Goal: Task Accomplishment & Management: Use online tool/utility

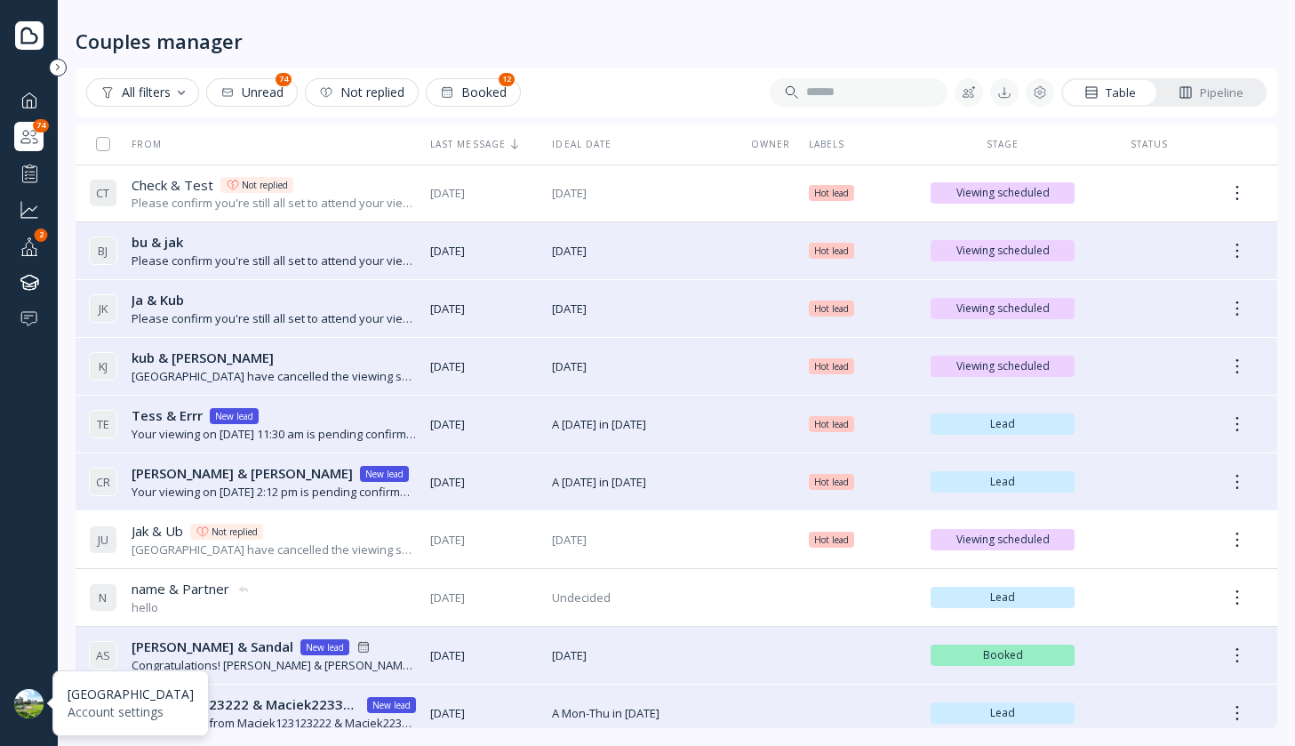
click at [36, 703] on div at bounding box center [28, 703] width 29 height 29
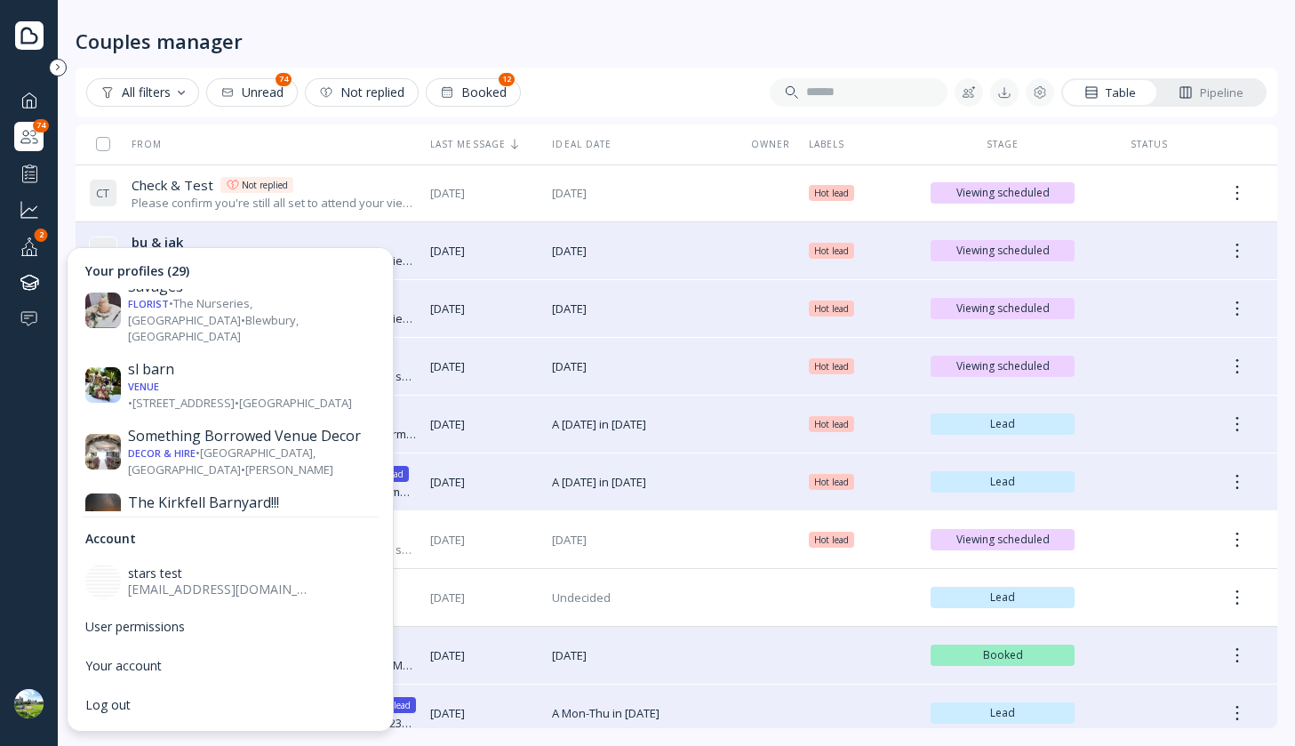
scroll to position [1346, 0]
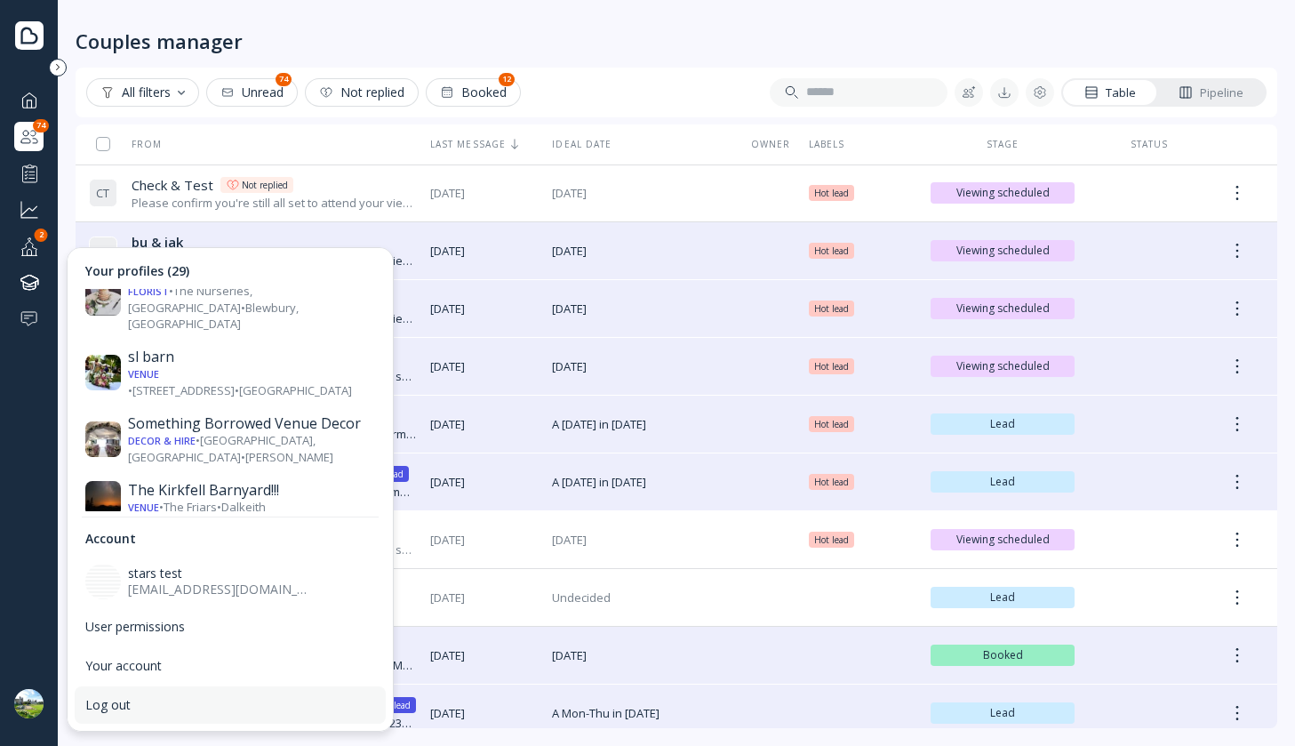
click at [111, 699] on div "Log out" at bounding box center [230, 705] width 290 height 16
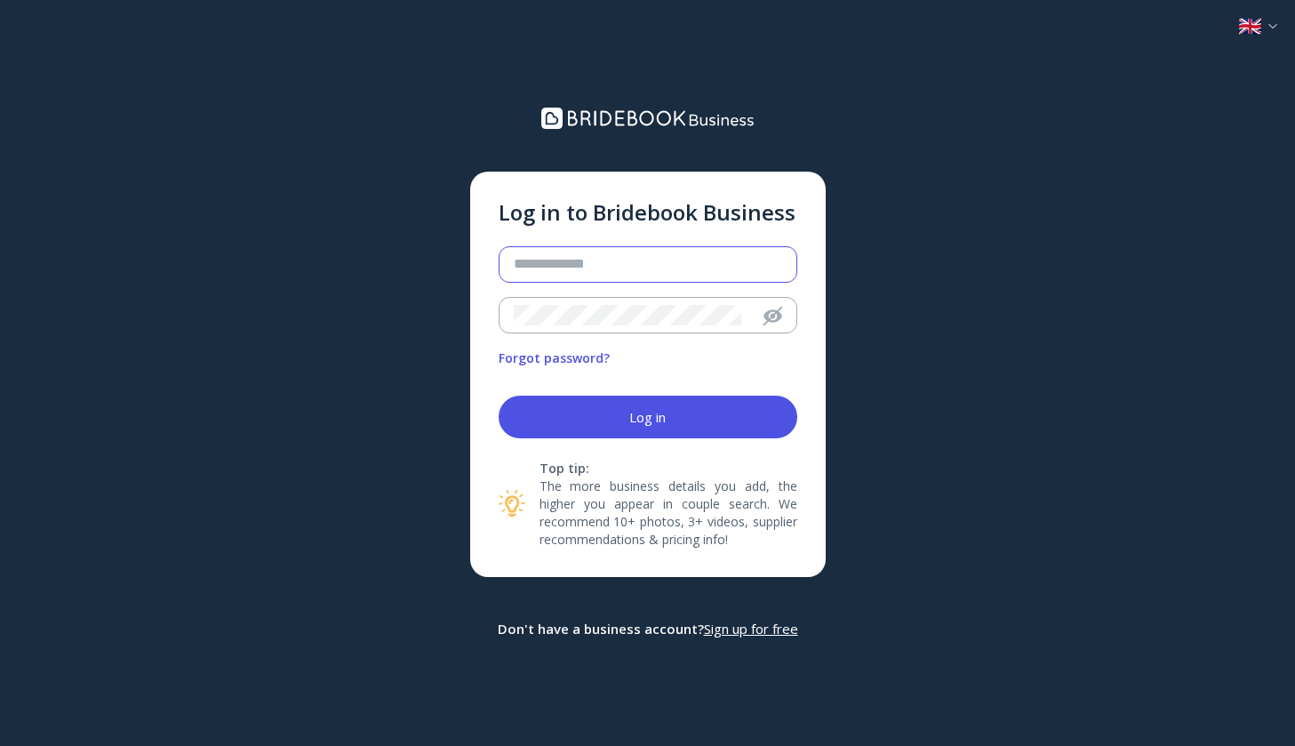
click at [597, 260] on input "email" at bounding box center [646, 264] width 265 height 20
type input "**********"
click at [499, 396] on button "Log in" at bounding box center [648, 417] width 299 height 43
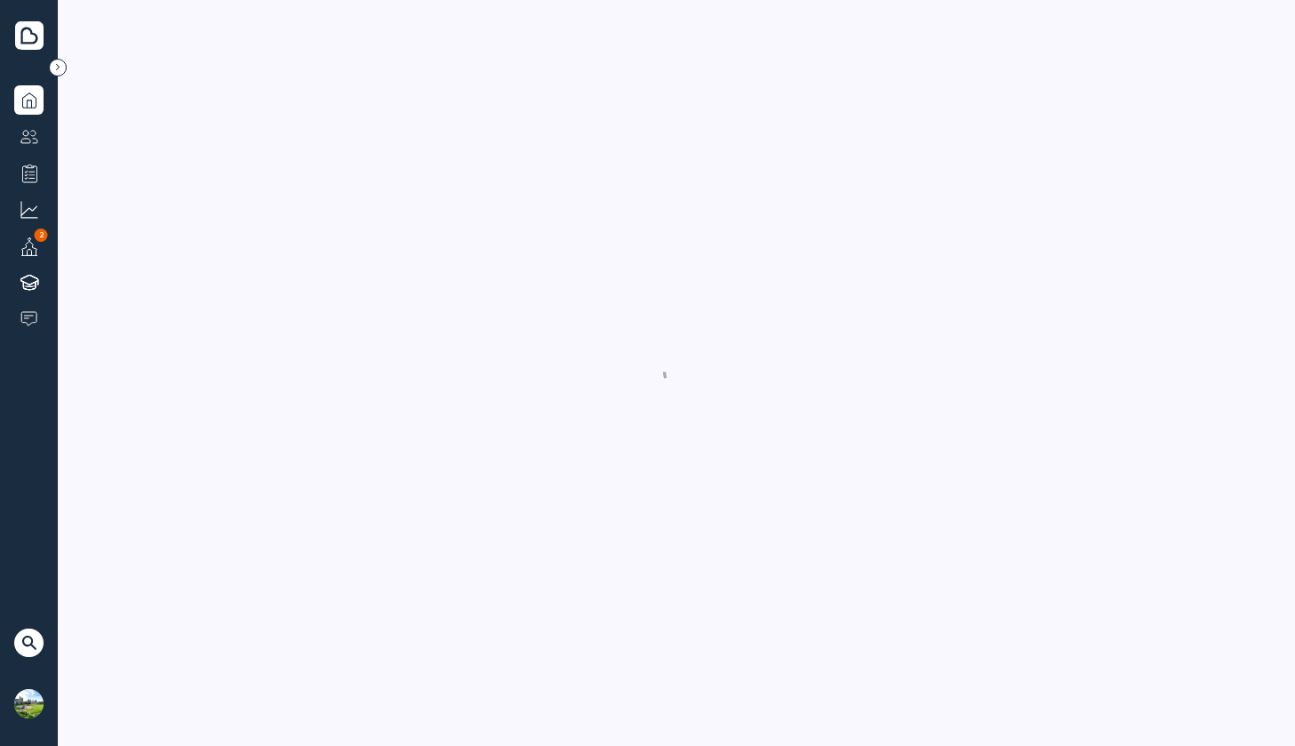
click at [0, 745] on nordpass-portal at bounding box center [0, 746] width 0 height 0
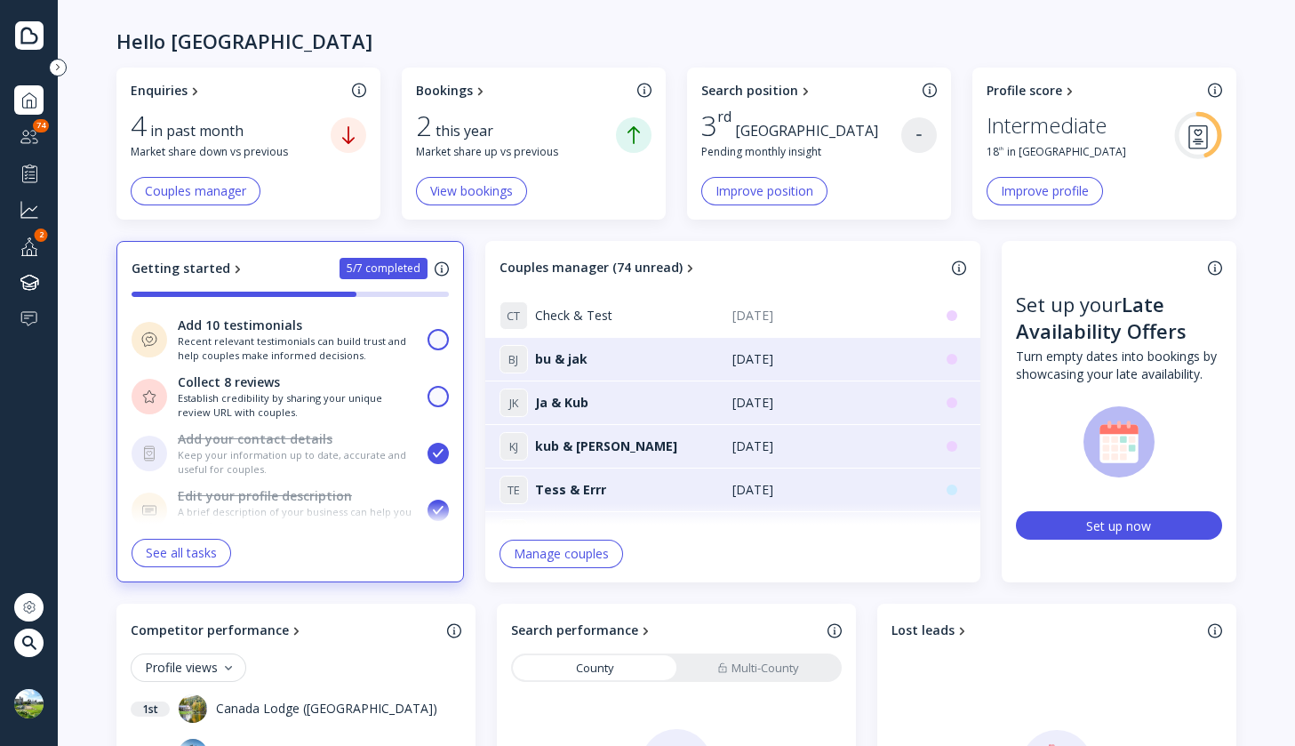
click at [33, 635] on div at bounding box center [29, 642] width 14 height 14
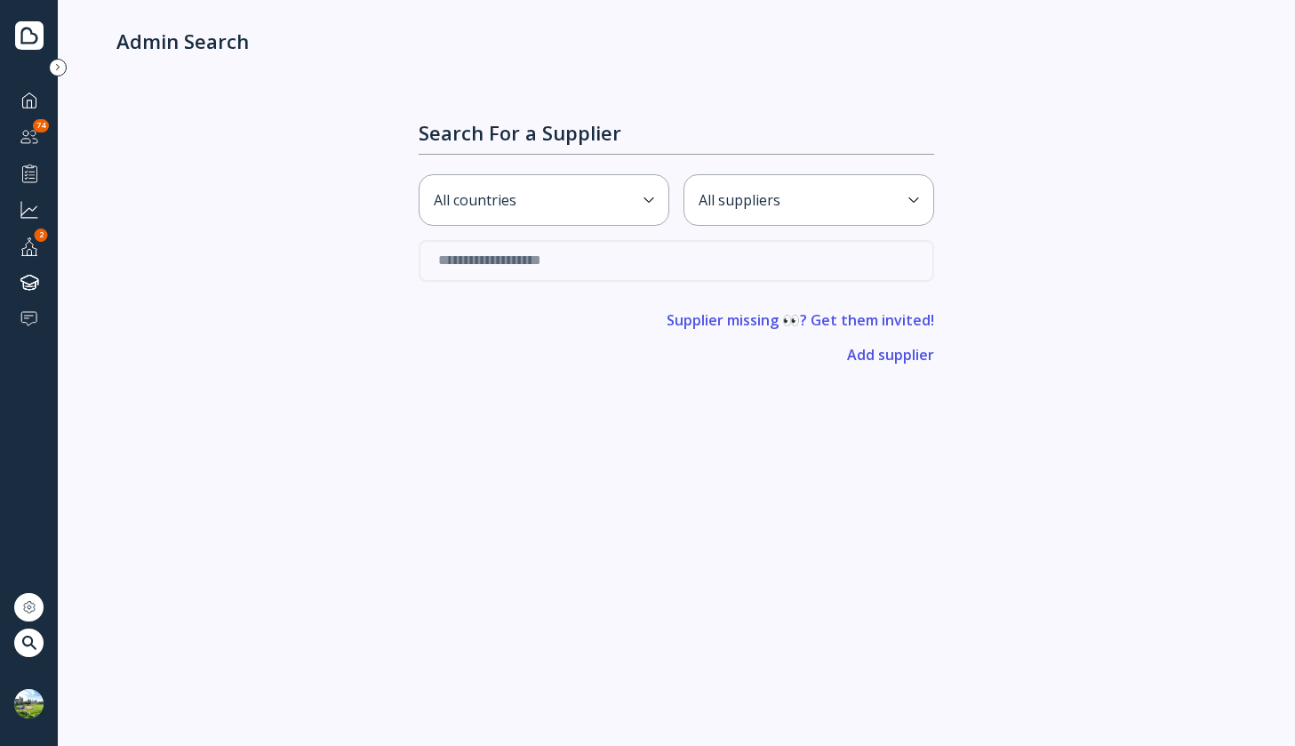
click at [568, 267] on input "text" at bounding box center [676, 261] width 515 height 42
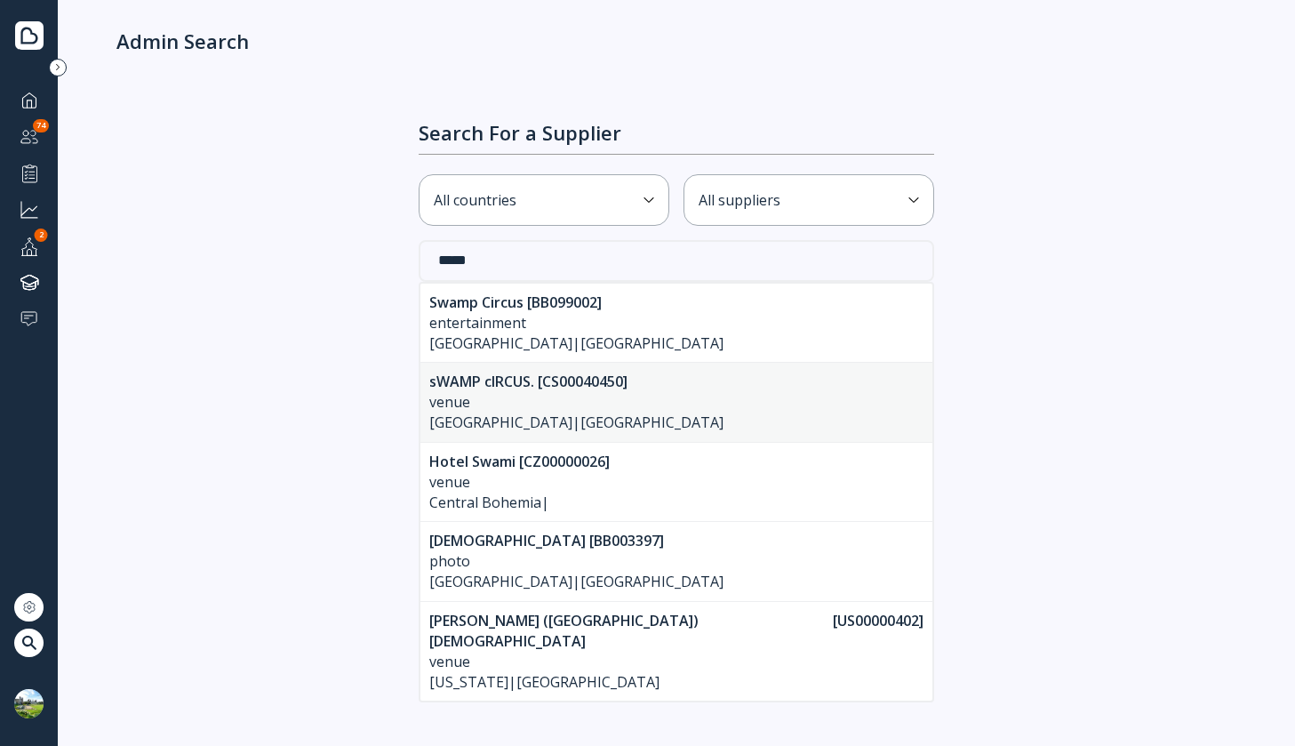
type input "*****"
click at [579, 388] on div "[ CS00040450 ]" at bounding box center [580, 382] width 93 height 20
